Goal: Information Seeking & Learning: Check status

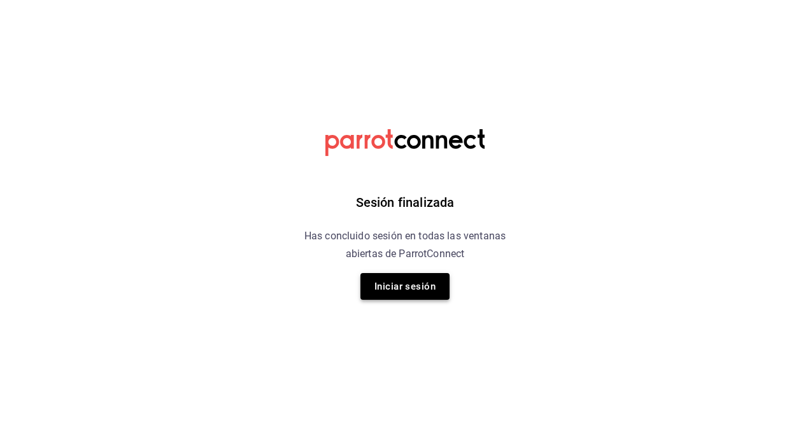
click at [385, 296] on button "Iniciar sesión" at bounding box center [404, 286] width 89 height 27
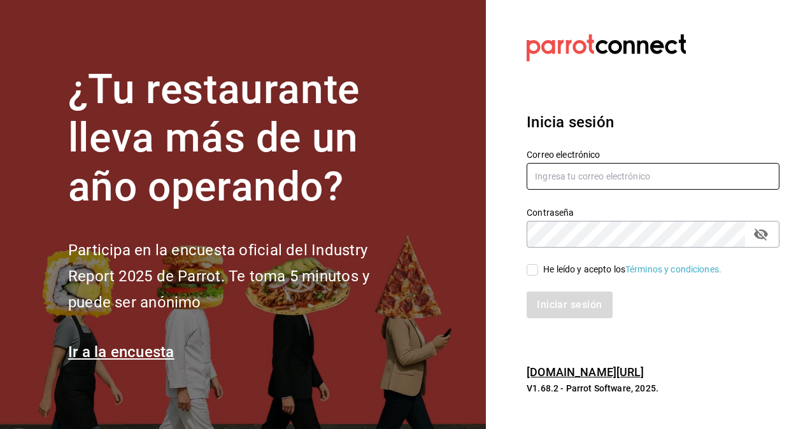
type input "[PERSON_NAME][EMAIL_ADDRESS][PERSON_NAME][DOMAIN_NAME]"
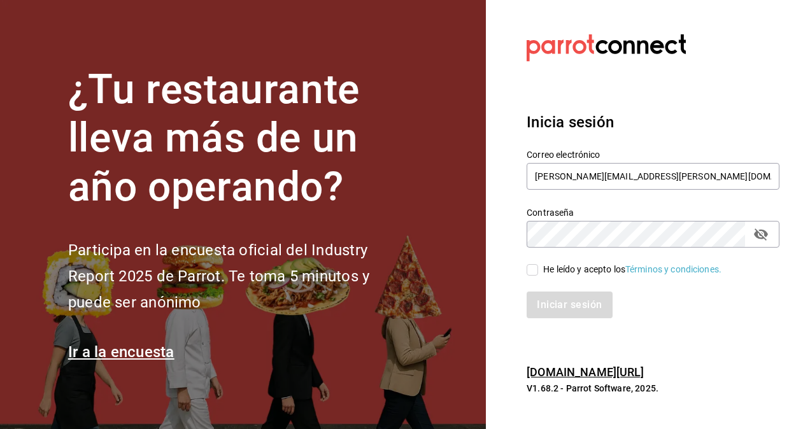
click at [536, 266] on input "He leído y acepto los Términos y condiciones." at bounding box center [532, 269] width 11 height 11
checkbox input "true"
click at [545, 289] on div "Iniciar sesión" at bounding box center [645, 297] width 268 height 42
click at [545, 292] on button "Iniciar sesión" at bounding box center [570, 305] width 87 height 27
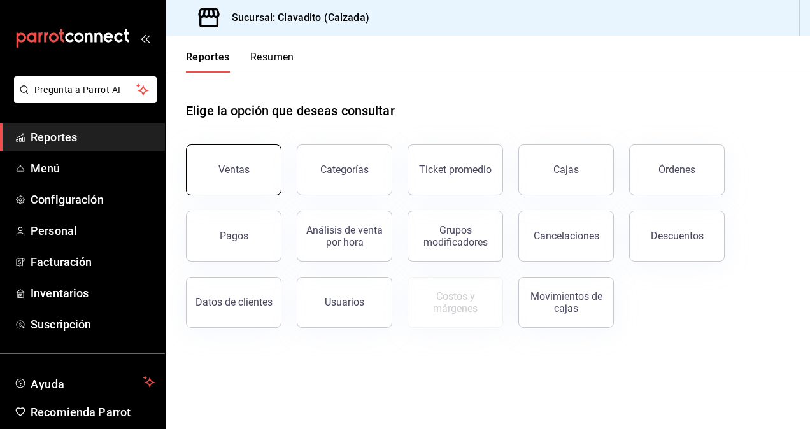
click at [234, 164] on div "Ventas" at bounding box center [233, 170] width 31 height 12
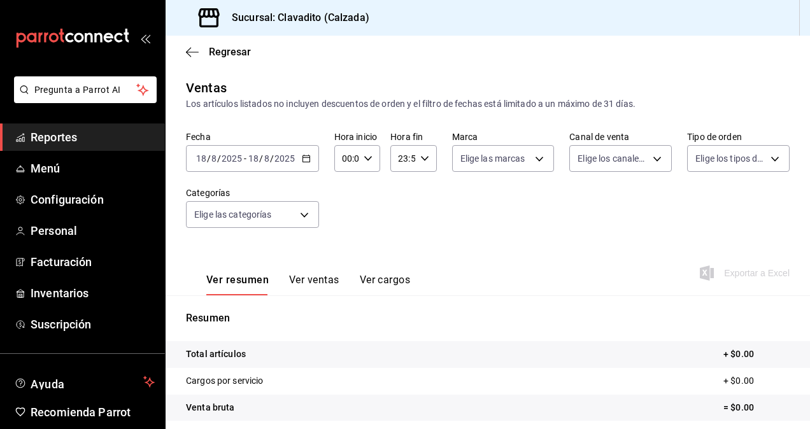
click at [306, 164] on div "[DATE] [DATE] - [DATE] [DATE]" at bounding box center [252, 158] width 133 height 27
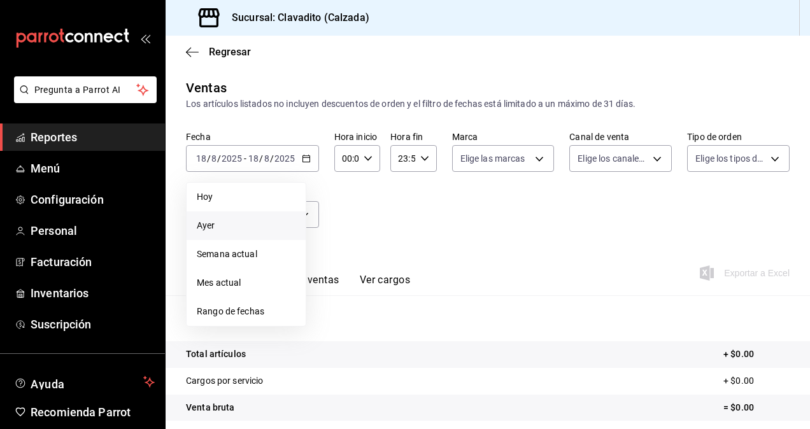
click at [256, 220] on span "Ayer" at bounding box center [246, 225] width 99 height 13
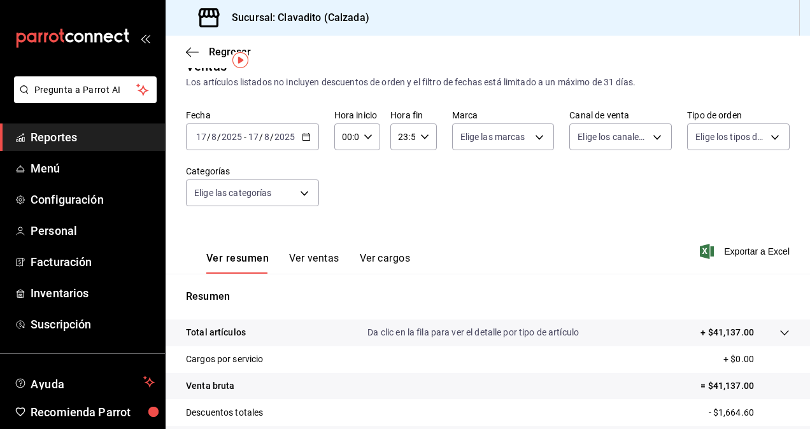
scroll to position [28, 0]
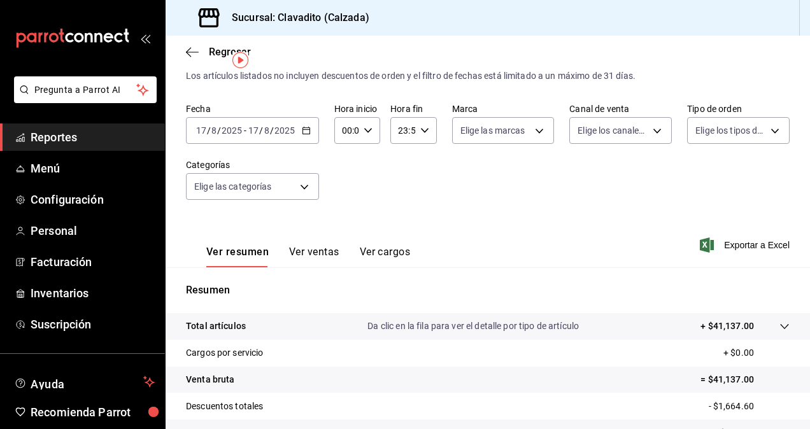
click at [322, 252] on button "Ver ventas" at bounding box center [314, 257] width 50 height 22
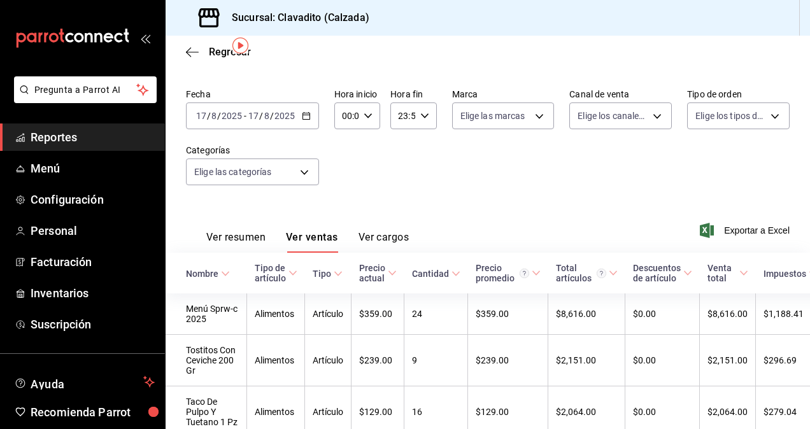
scroll to position [39, 0]
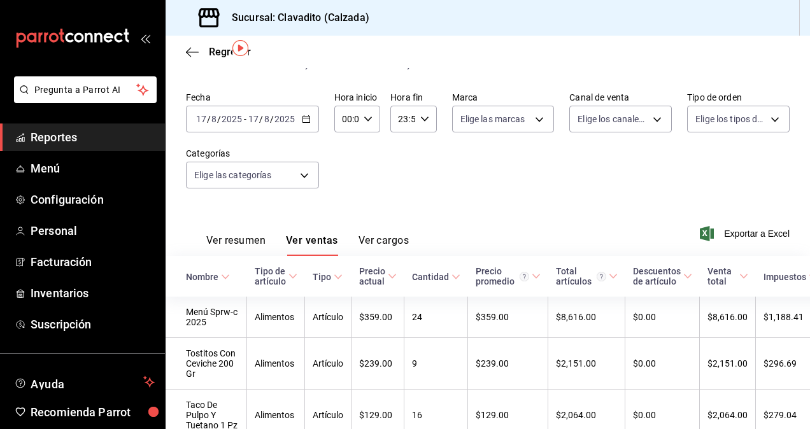
click at [413, 197] on div "Fecha [DATE] [DATE] - [DATE] [DATE] Hora inicio 00:00 Hora inicio Hora fin 23:5…" at bounding box center [488, 148] width 604 height 112
click at [662, 178] on div "Fecha [DATE] [DATE] - [DATE] [DATE] Hora inicio 00:00 Hora inicio Hora fin 23:5…" at bounding box center [488, 148] width 604 height 112
